Goal: Navigation & Orientation: Find specific page/section

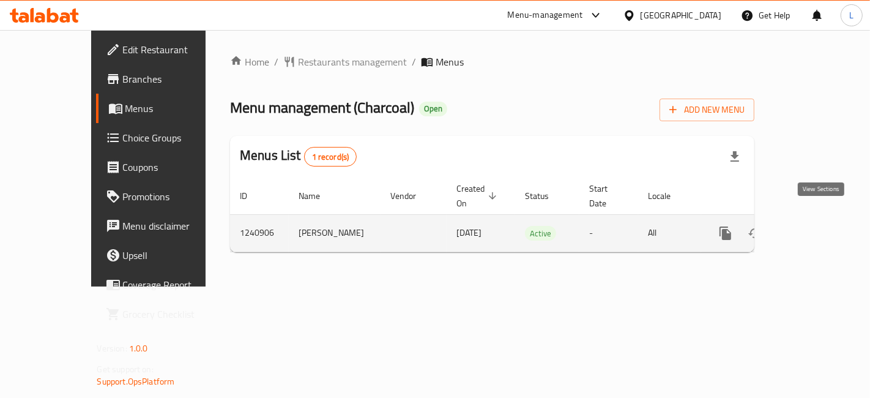
click at [828, 218] on link "enhanced table" at bounding box center [813, 232] width 29 height 29
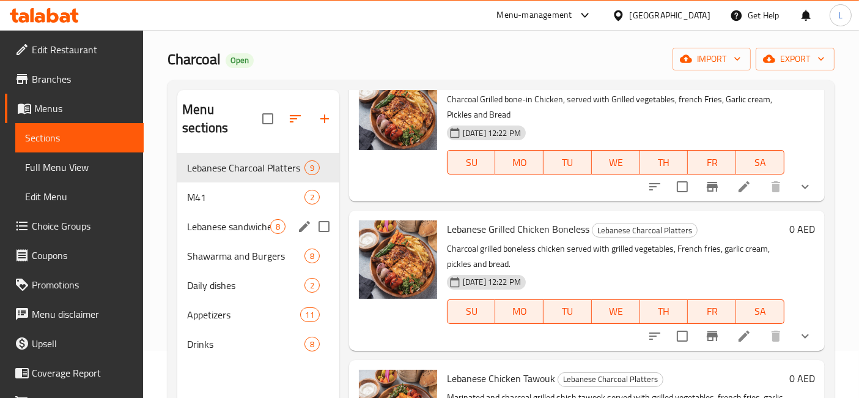
scroll to position [68, 0]
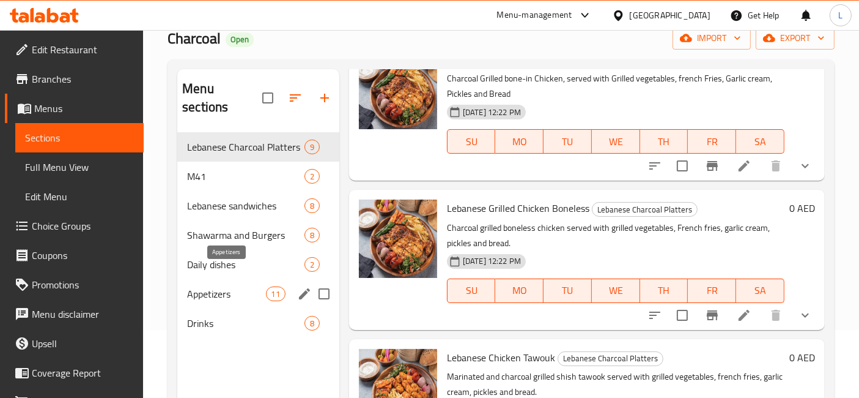
click at [238, 286] on span "Appetizers" at bounding box center [226, 293] width 78 height 15
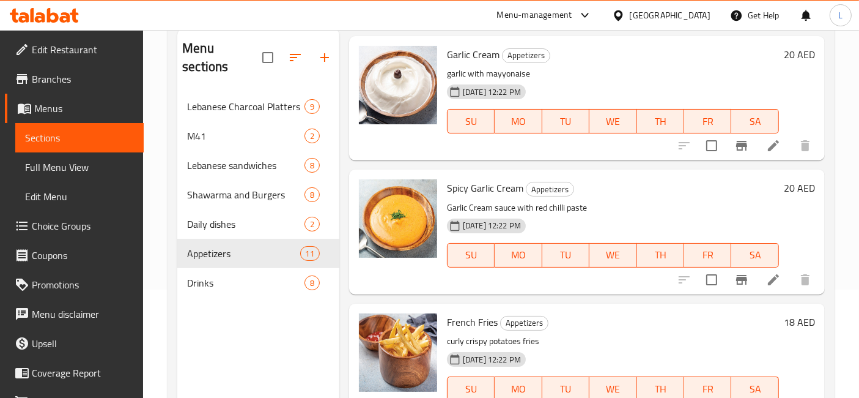
scroll to position [35, 0]
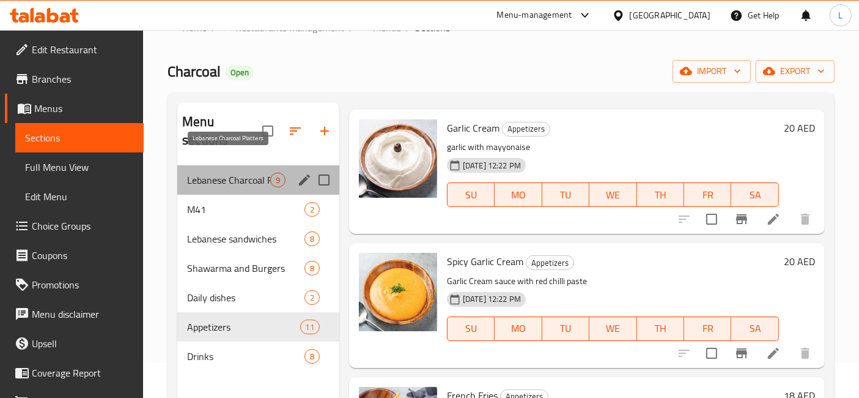
click at [258, 172] on span "Lebanese Charcoal Platters" at bounding box center [228, 179] width 83 height 15
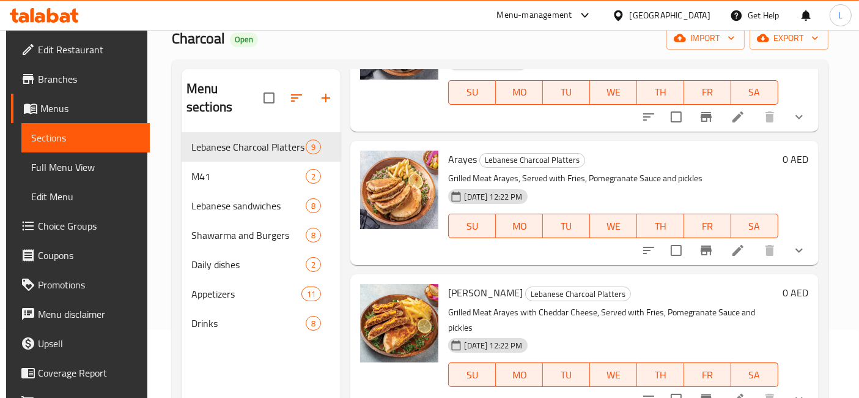
scroll to position [883, 0]
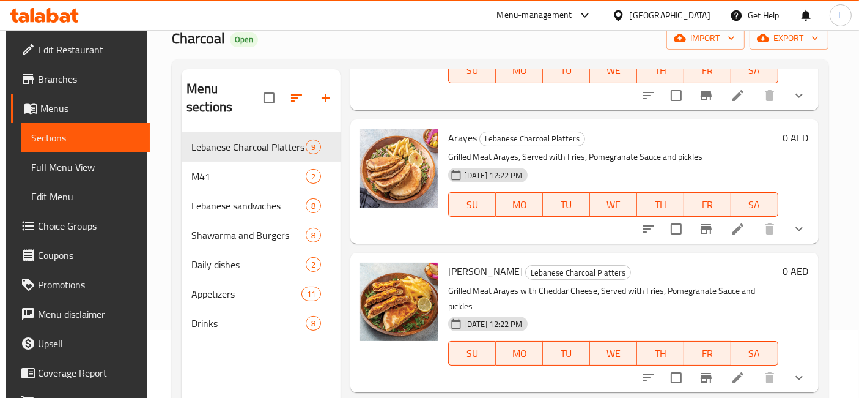
click at [56, 14] on icon at bounding box center [53, 15] width 12 height 15
